Goal: Task Accomplishment & Management: Manage account settings

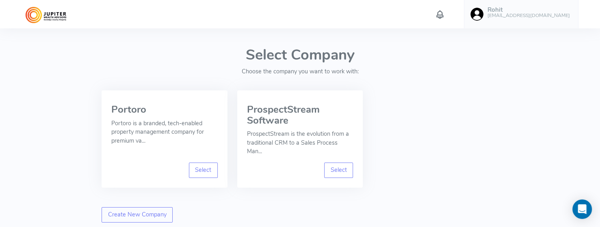
scroll to position [52, 0]
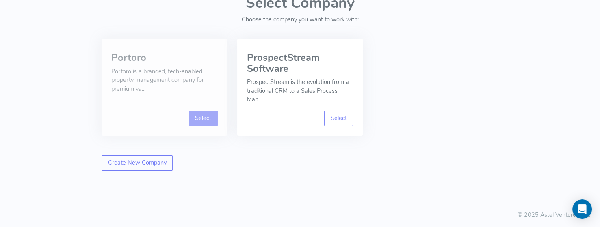
click at [208, 121] on link "Select" at bounding box center [203, 118] width 29 height 15
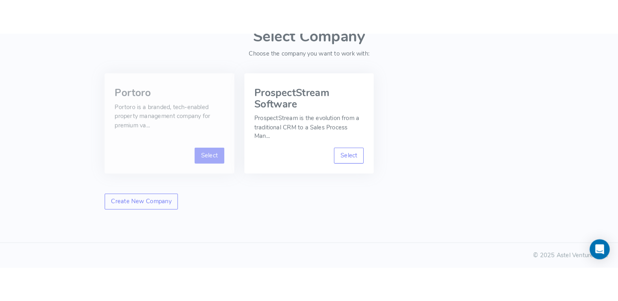
scroll to position [0, 0]
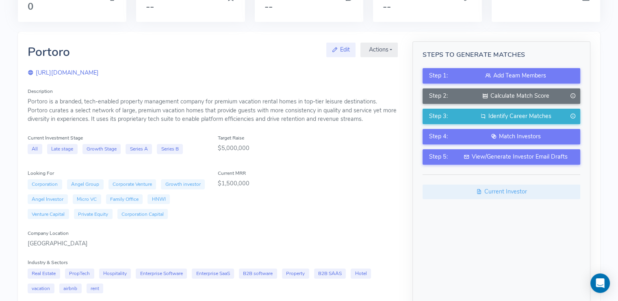
scroll to position [58, 0]
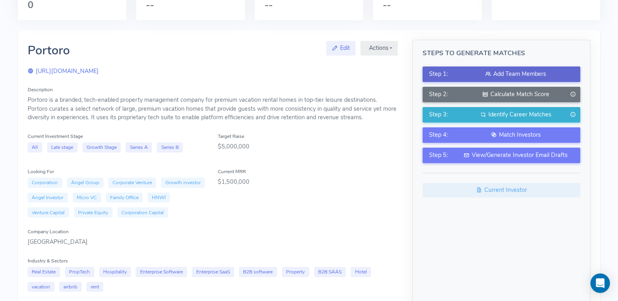
click at [494, 71] on div "Add Team Members" at bounding box center [515, 74] width 117 height 9
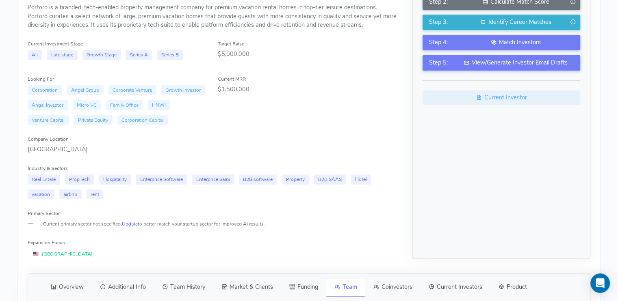
scroll to position [0, 0]
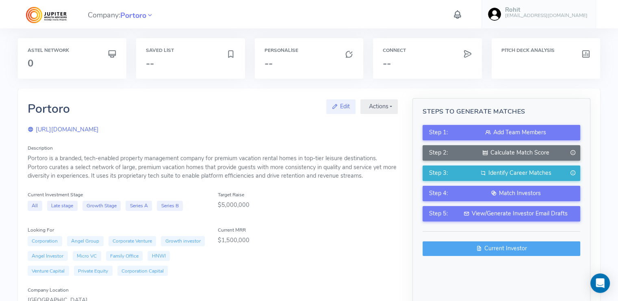
click at [480, 227] on icon at bounding box center [479, 248] width 6 height 8
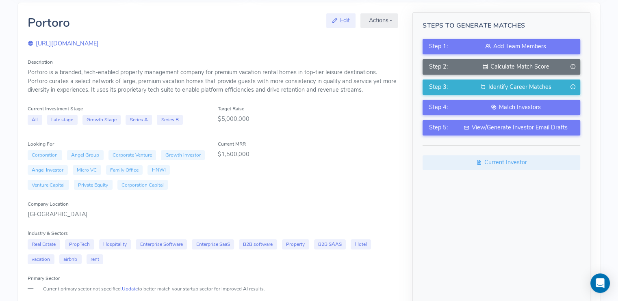
scroll to position [94, 0]
